Goal: Find specific page/section: Find specific page/section

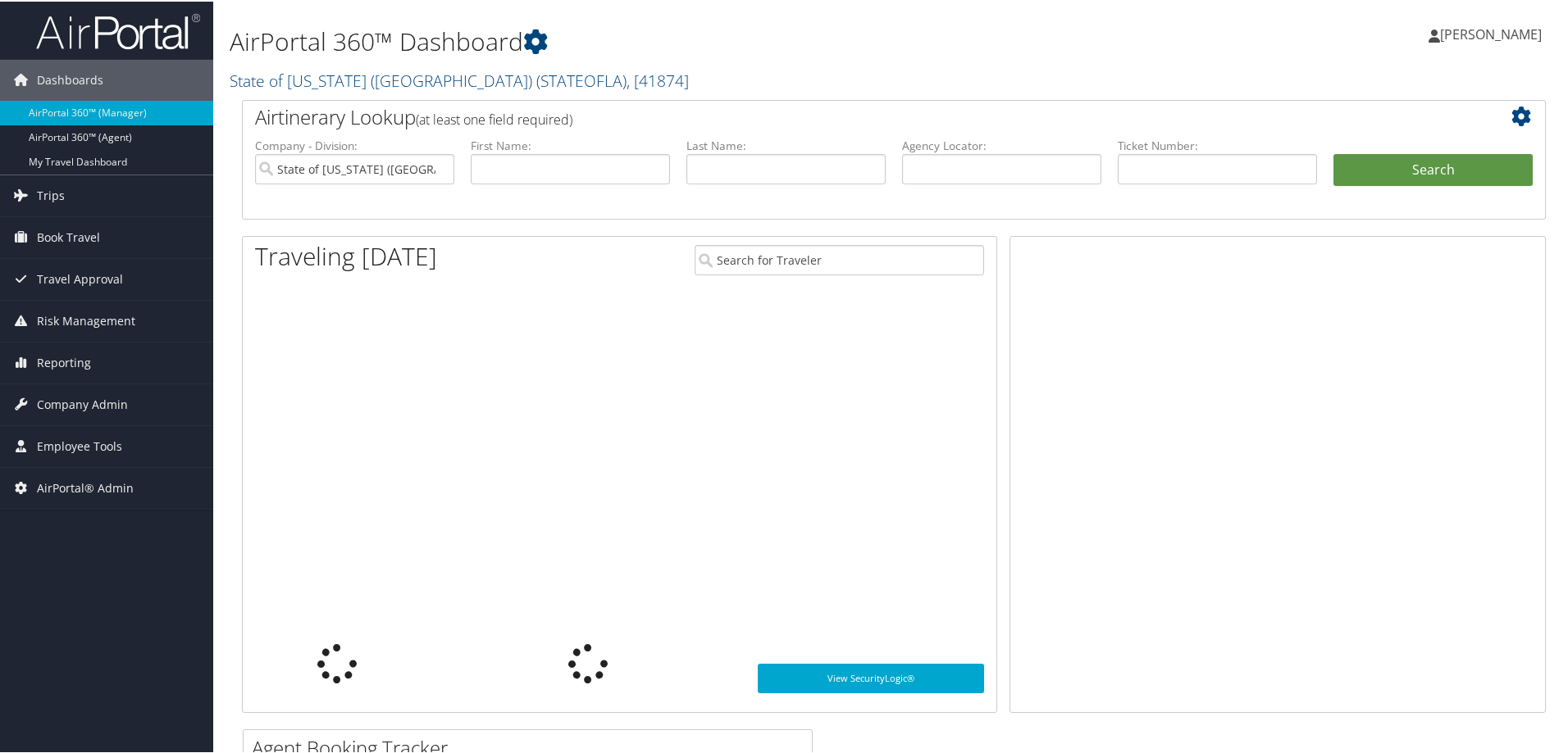
click at [246, 79] on link "State of Louisiana (SOLA) ( STATEOFLA ) , [ 41874 ]" at bounding box center [460, 79] width 460 height 22
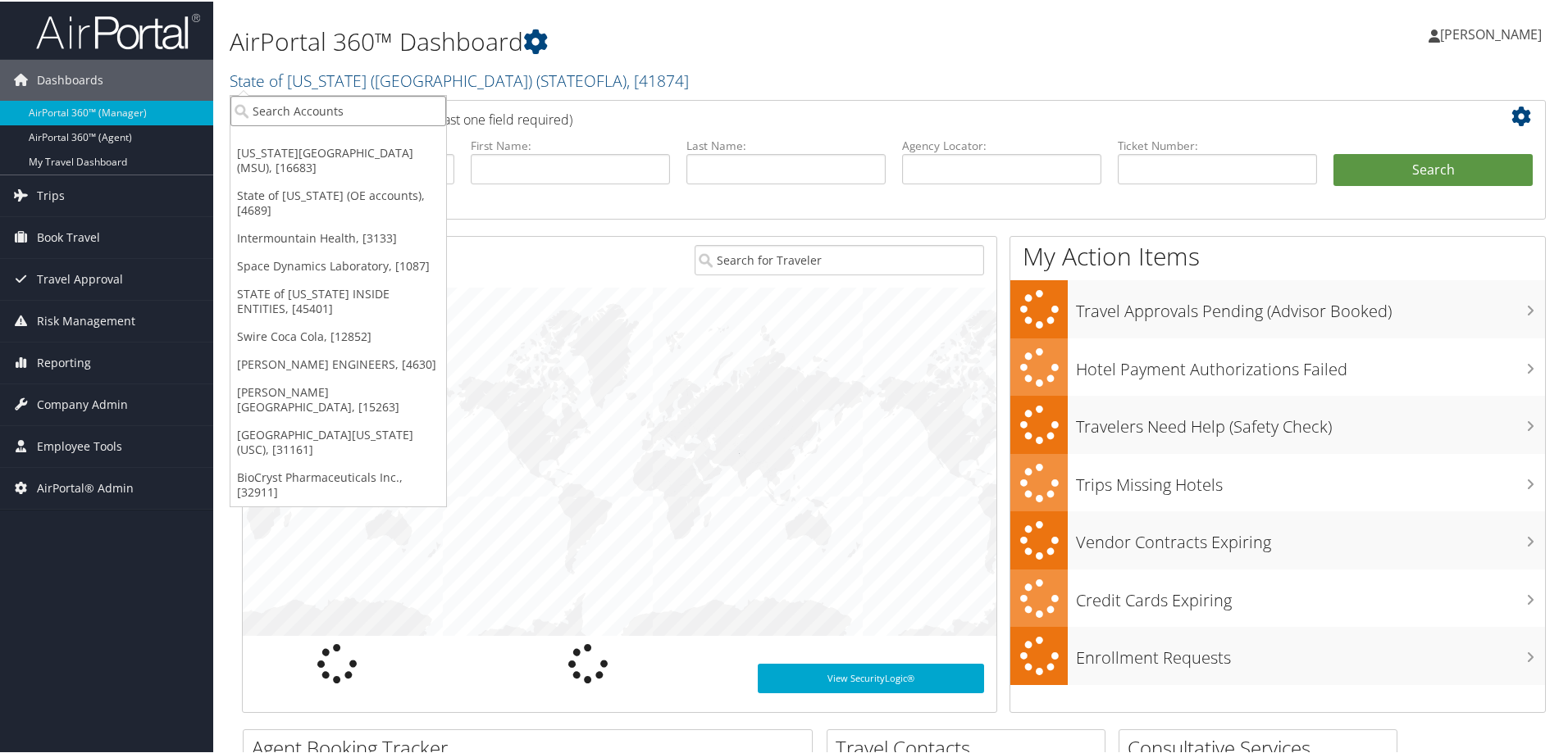
drag, startPoint x: 265, startPoint y: 100, endPoint x: 268, endPoint y: 109, distance: 9.5
click at [268, 109] on input "search" at bounding box center [338, 109] width 216 height 31
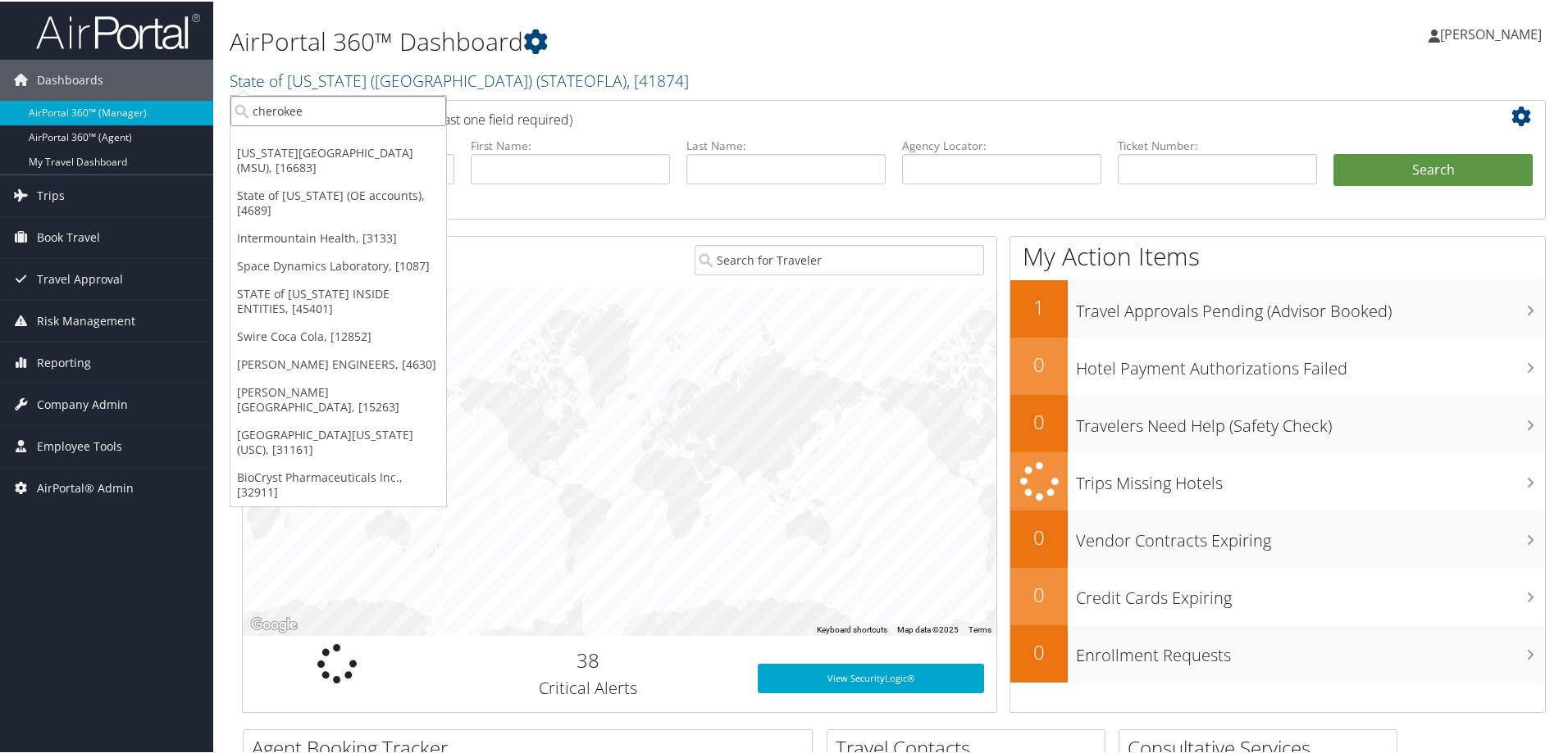
type input "cherokee"
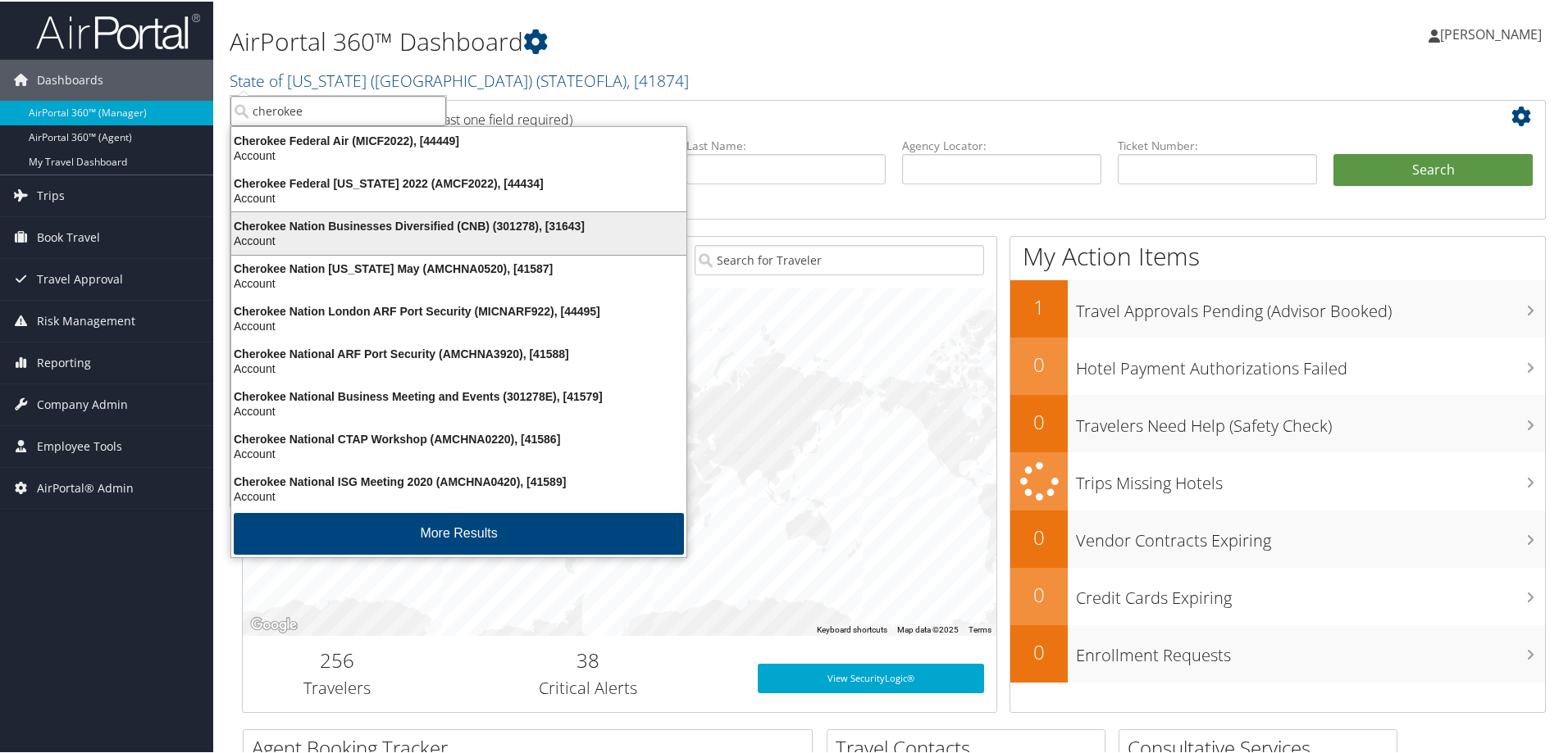
click at [569, 226] on div "Cherokee Nation Businesses Diversified (CNB) (301278), [31643]" at bounding box center [458, 224] width 474 height 15
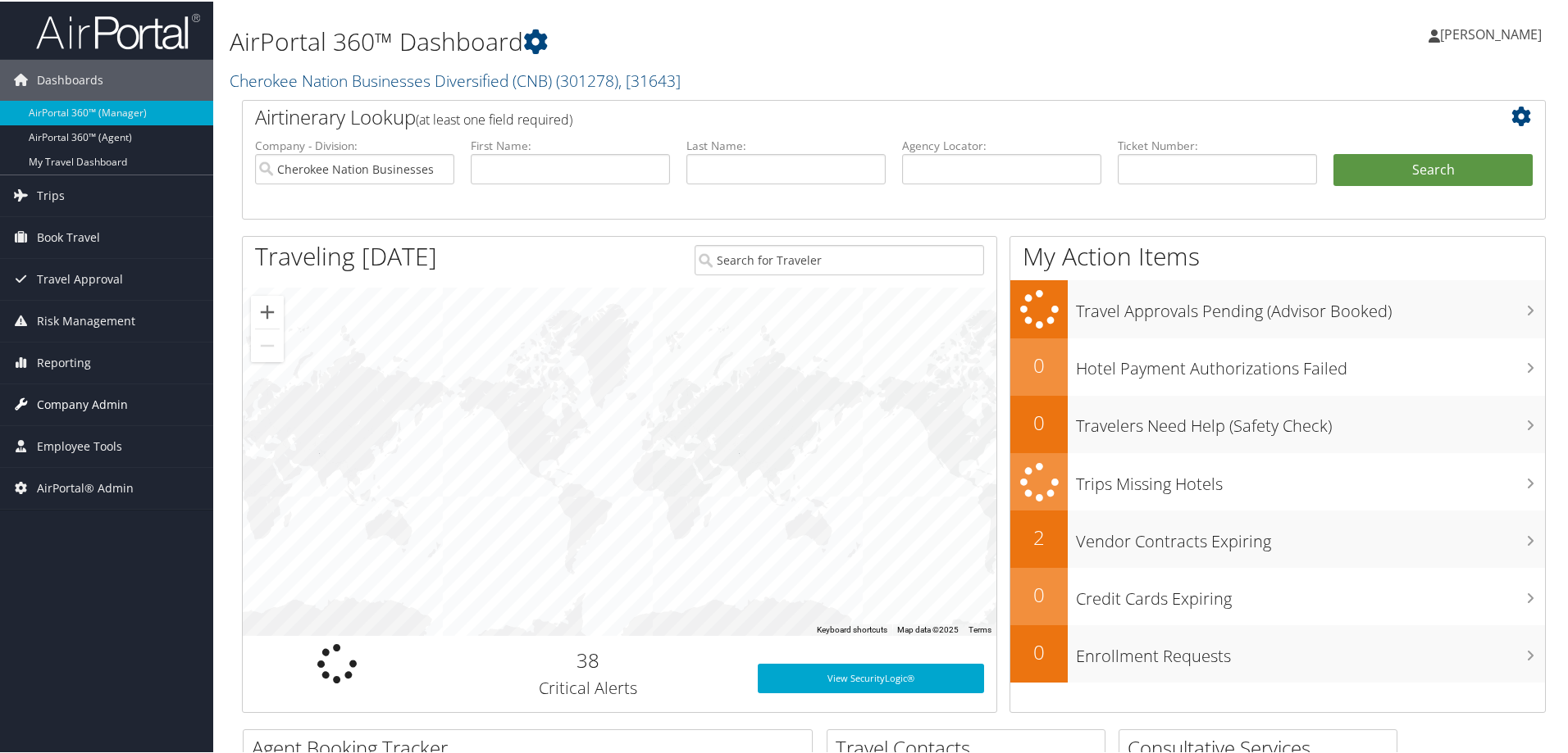
click at [87, 395] on span "Company Admin" at bounding box center [82, 403] width 91 height 41
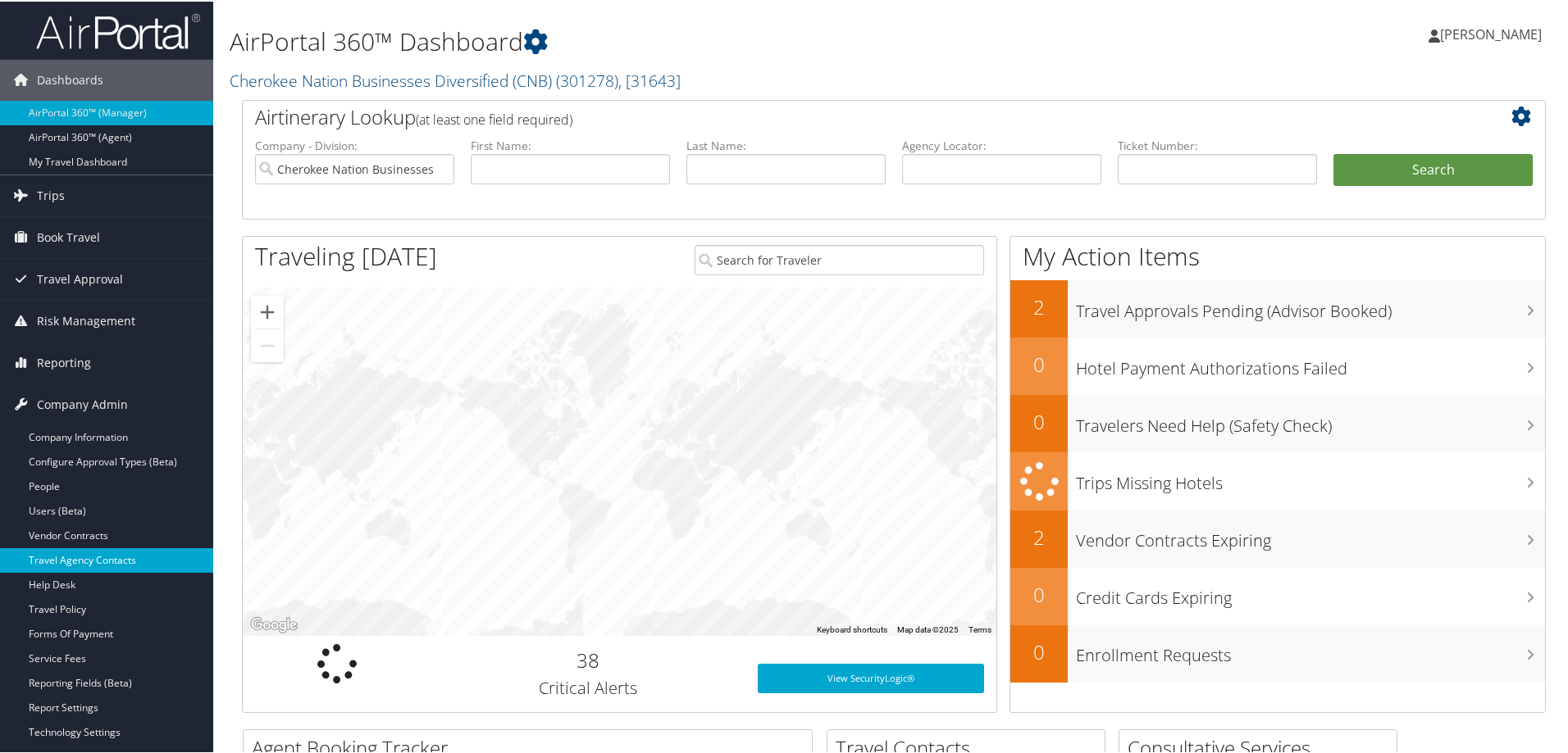
click at [87, 566] on link "Travel Agency Contacts" at bounding box center [107, 559] width 213 height 25
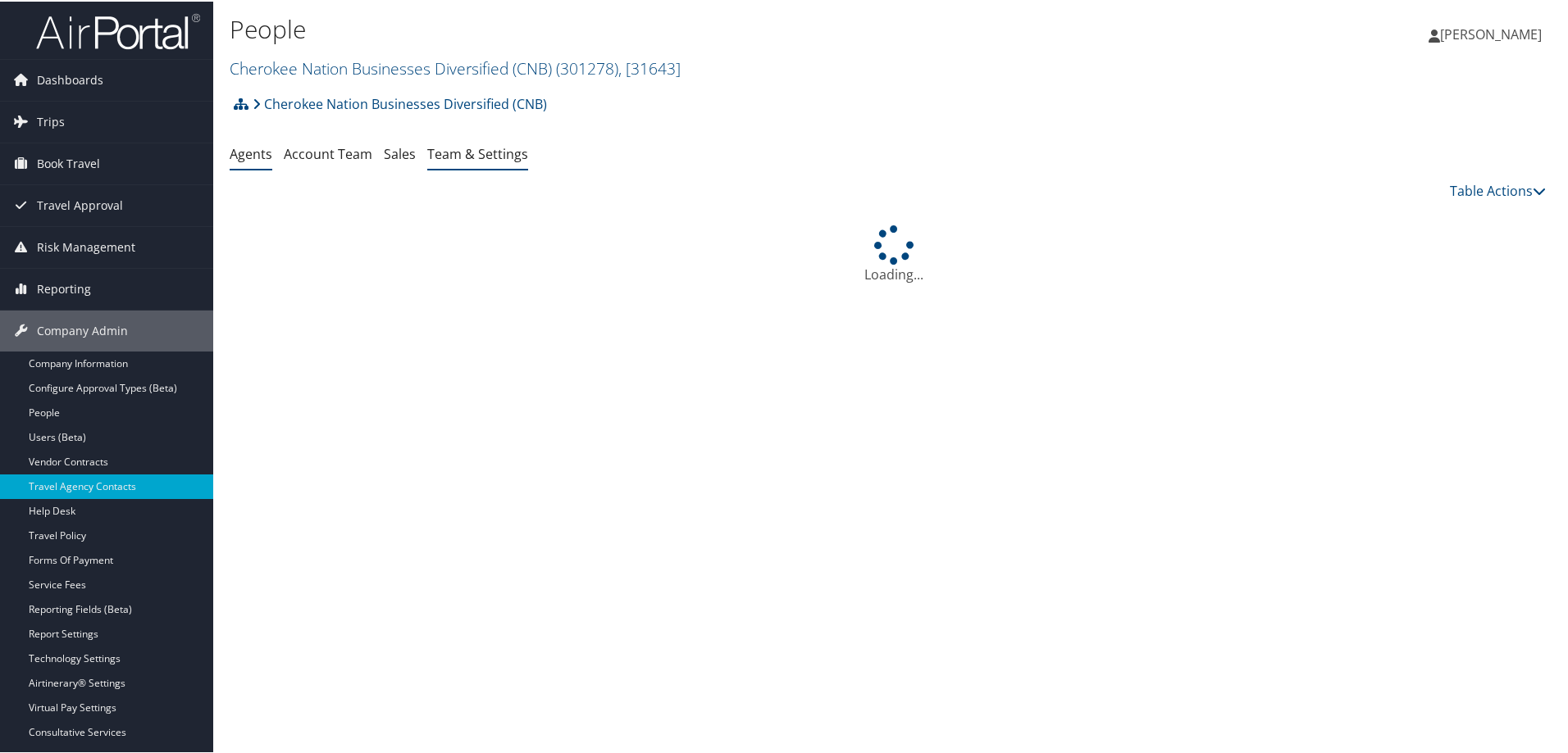
click at [455, 147] on link "Team & Settings" at bounding box center [477, 152] width 101 height 18
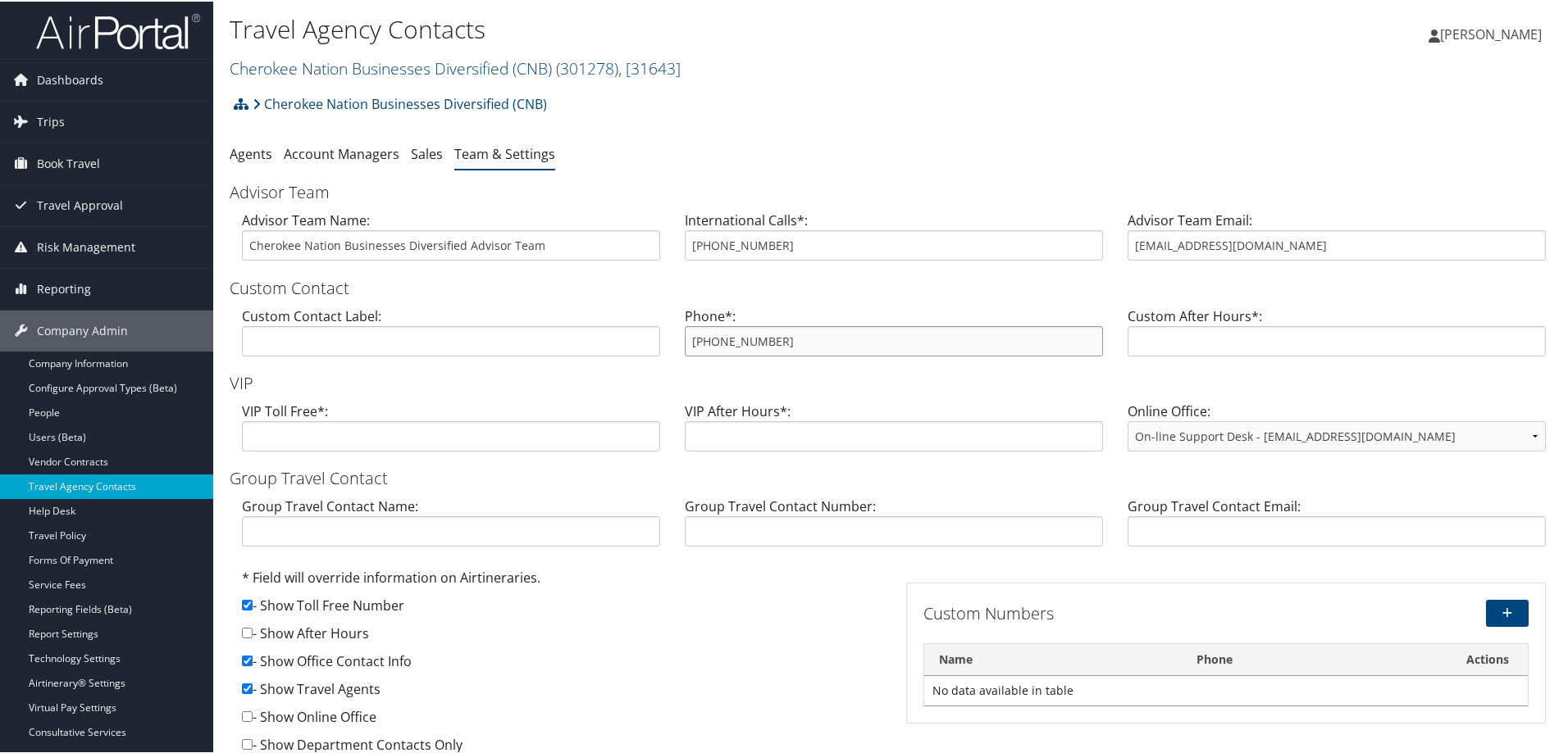
drag, startPoint x: 798, startPoint y: 346, endPoint x: 683, endPoint y: 318, distance: 118.4
click at [683, 318] on div "Phone*: 800-378-9850" at bounding box center [893, 336] width 443 height 63
